Goal: Find specific page/section: Find specific page/section

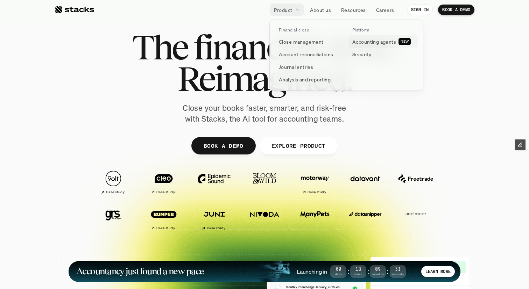
click at [357, 39] on p "Accounting agents" at bounding box center [374, 41] width 44 height 7
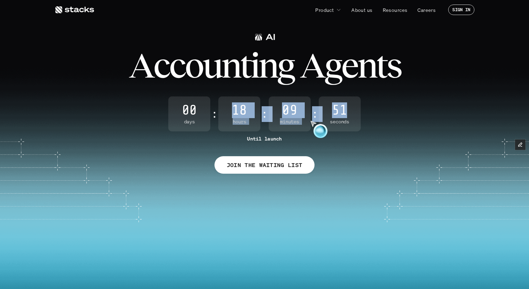
drag, startPoint x: 231, startPoint y: 108, endPoint x: 350, endPoint y: 113, distance: 119.3
click at [350, 113] on div "00 Days : 18 Hours : 09 Minutes : 51 Seconds" at bounding box center [264, 113] width 529 height 35
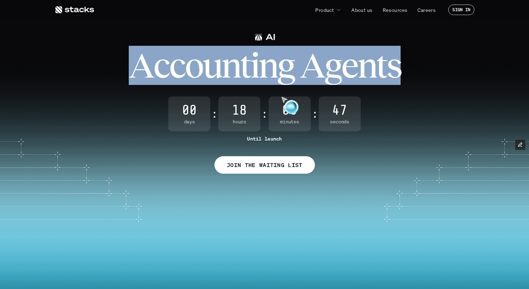
drag, startPoint x: 139, startPoint y: 69, endPoint x: 429, endPoint y: 60, distance: 289.9
click at [429, 60] on div "A c c o u n t i n g A g e n t s" at bounding box center [264, 70] width 529 height 54
click at [72, 9] on icon at bounding box center [75, 10] width 40 height 8
